Goal: Navigation & Orientation: Find specific page/section

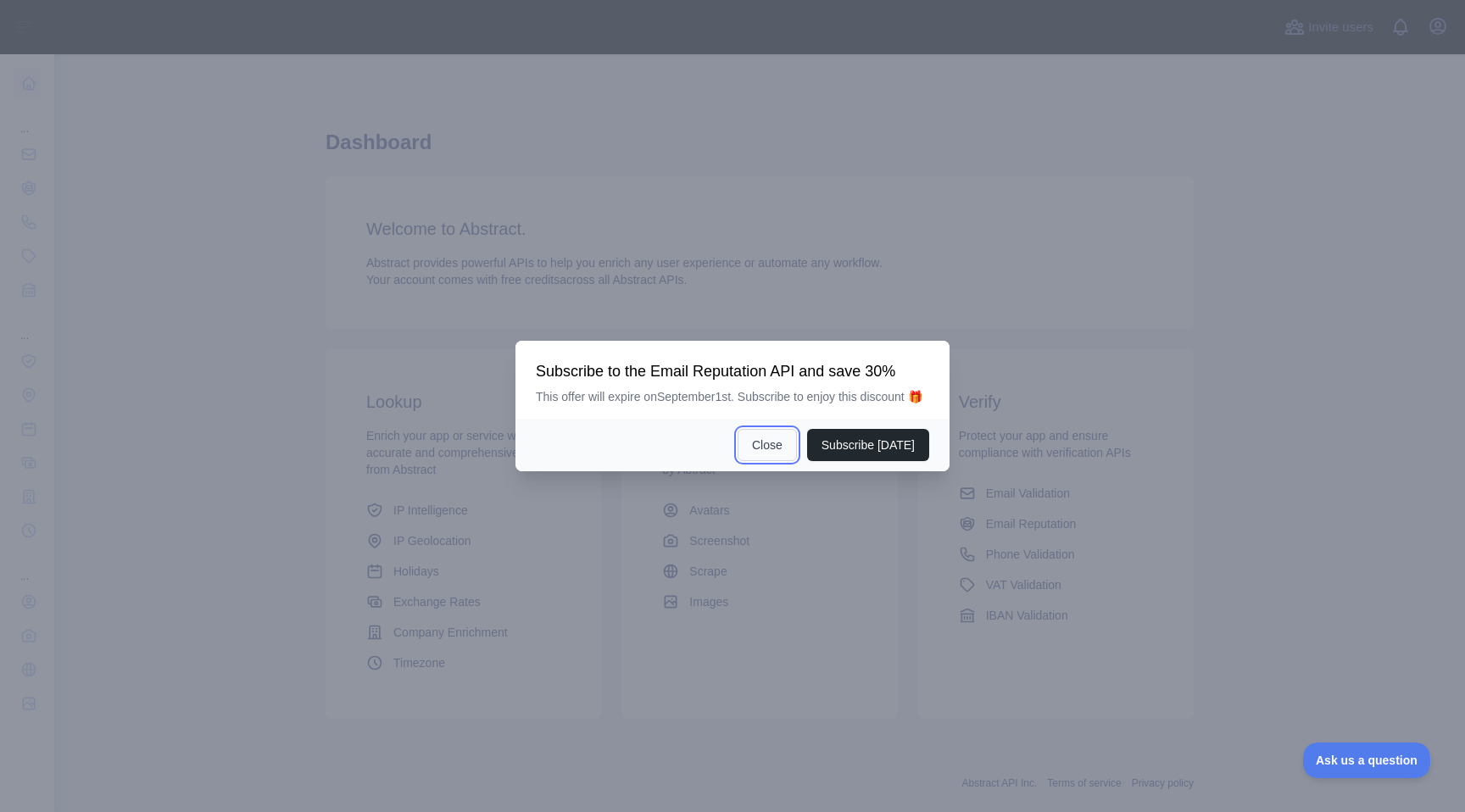
click at [766, 448] on button "Close" at bounding box center [767, 445] width 59 height 32
